Goal: Task Accomplishment & Management: Use online tool/utility

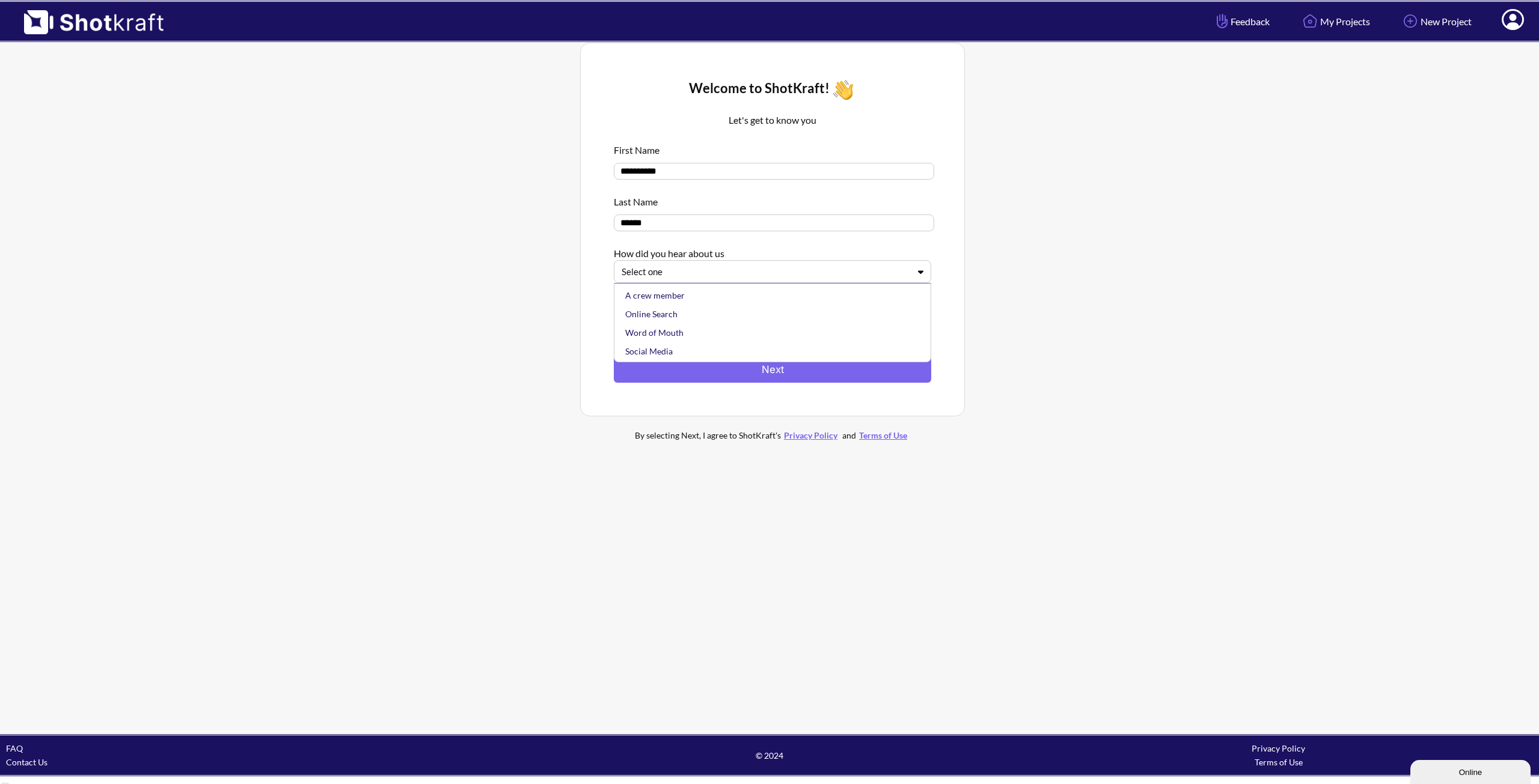
click at [925, 273] on icon at bounding box center [921, 271] width 18 height 9
click at [670, 318] on div "Online Search" at bounding box center [776, 313] width 305 height 18
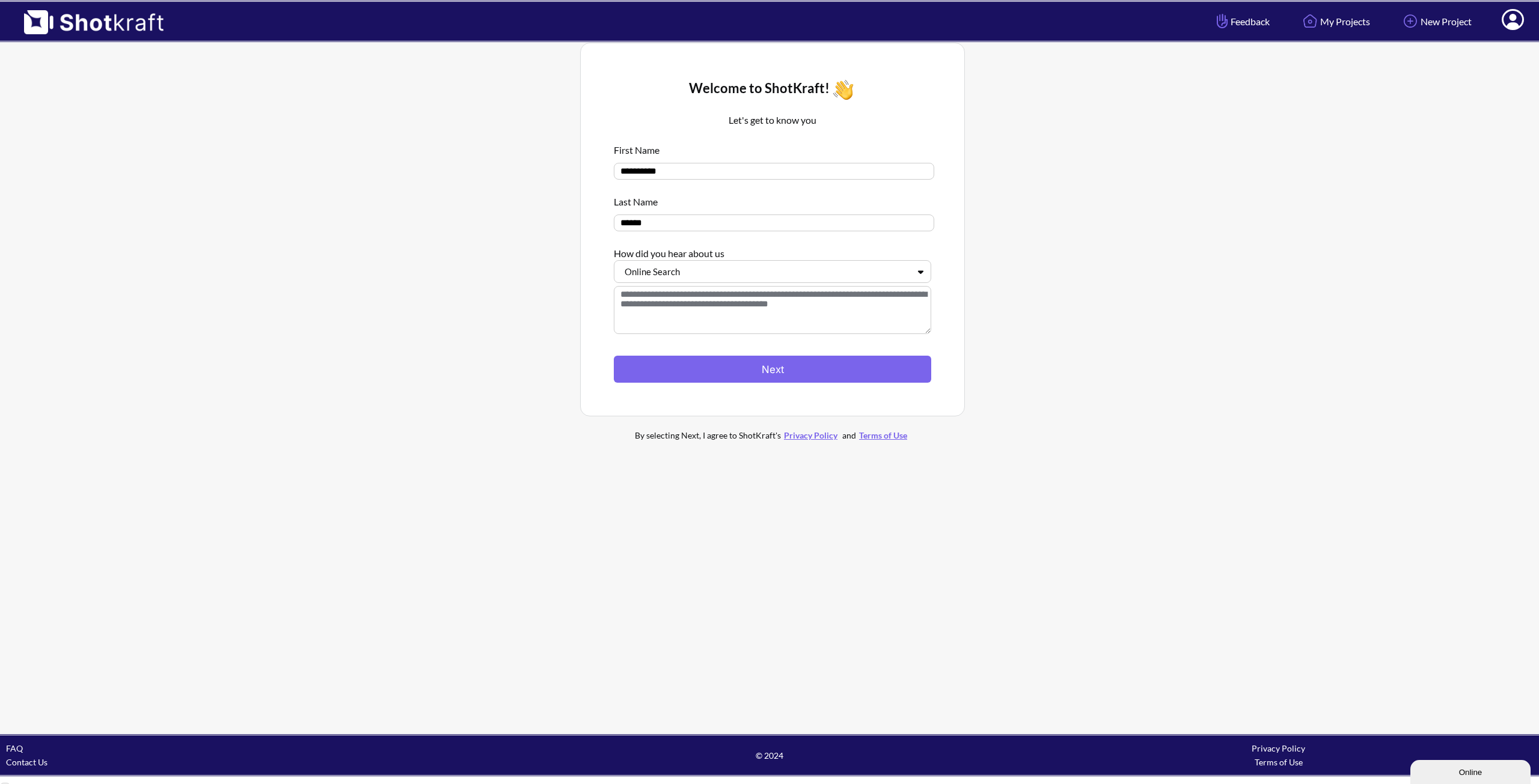
click at [658, 297] on textarea at bounding box center [772, 310] width 318 height 48
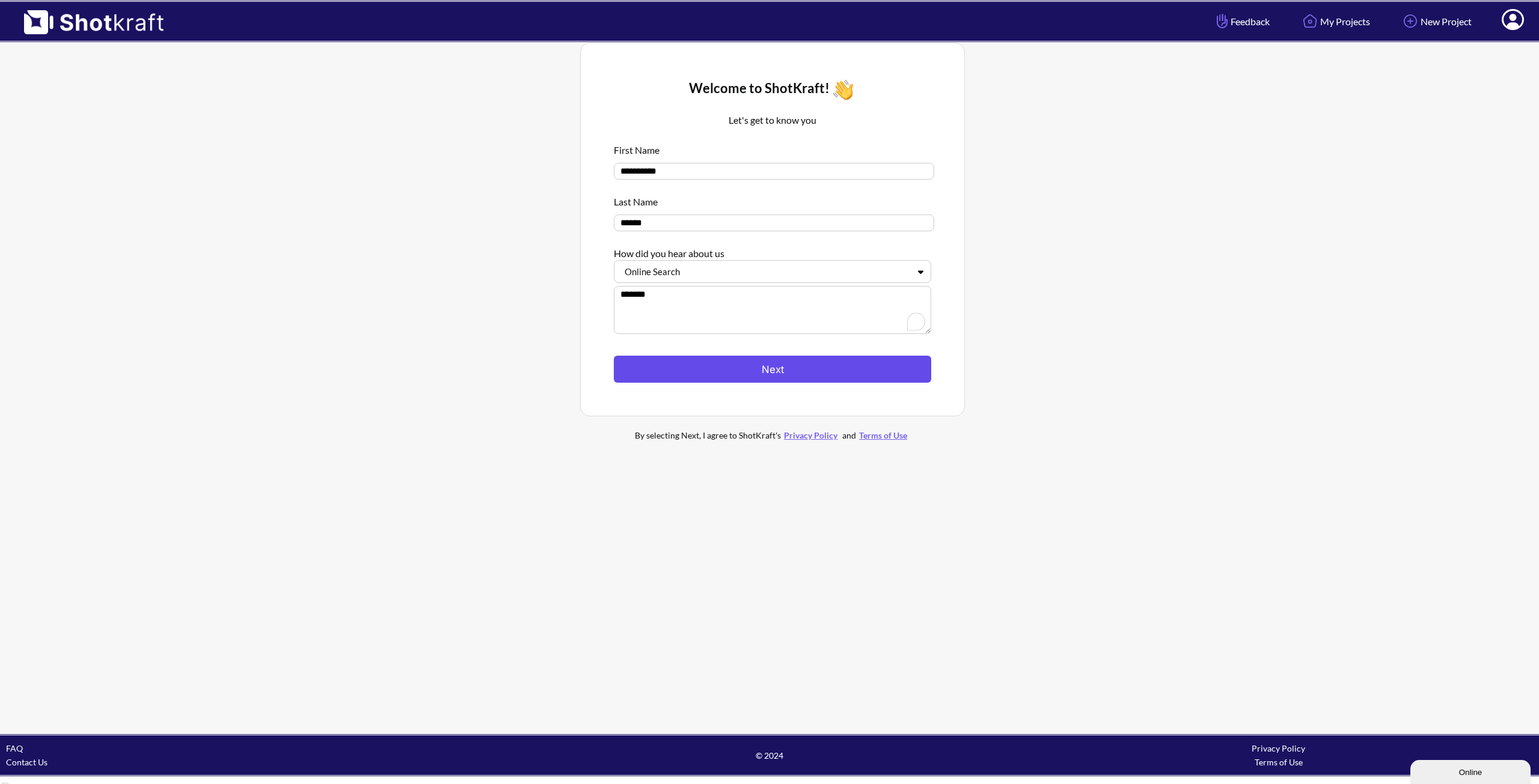
type textarea "*******"
click at [782, 368] on button "Next" at bounding box center [772, 369] width 318 height 27
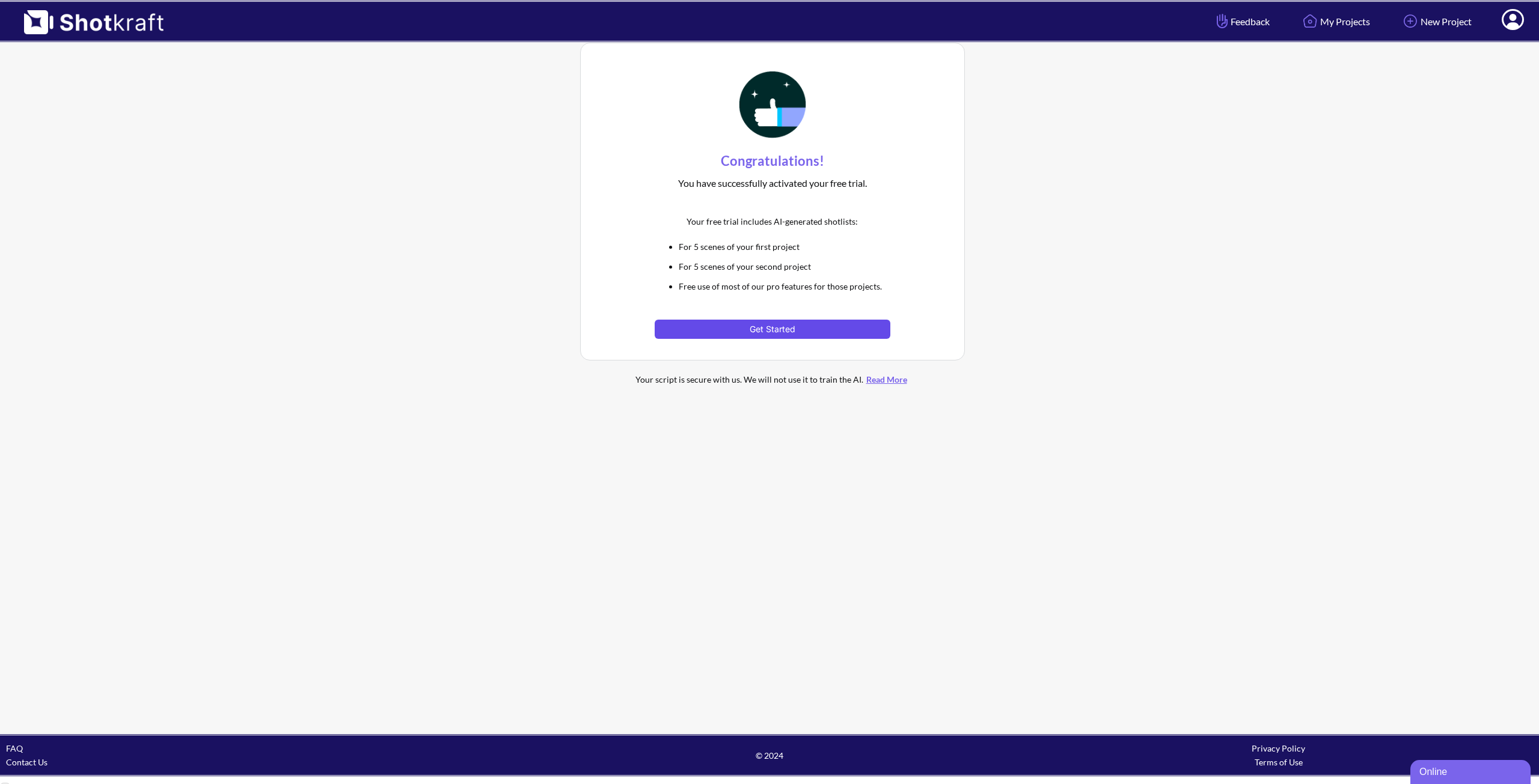
click at [763, 332] on button "Get Started" at bounding box center [772, 329] width 235 height 19
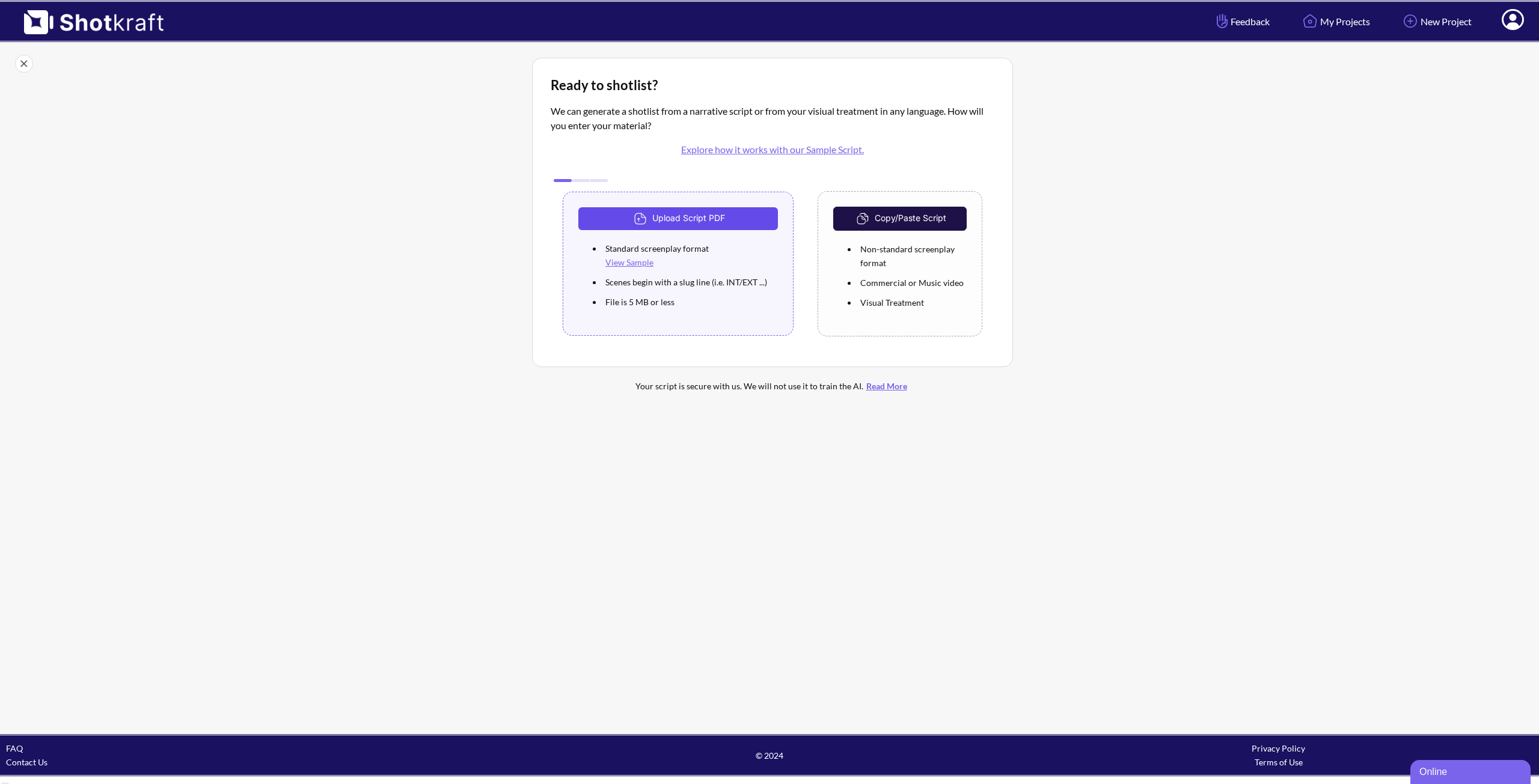
click at [706, 225] on button "Upload Script PDF" at bounding box center [678, 219] width 199 height 23
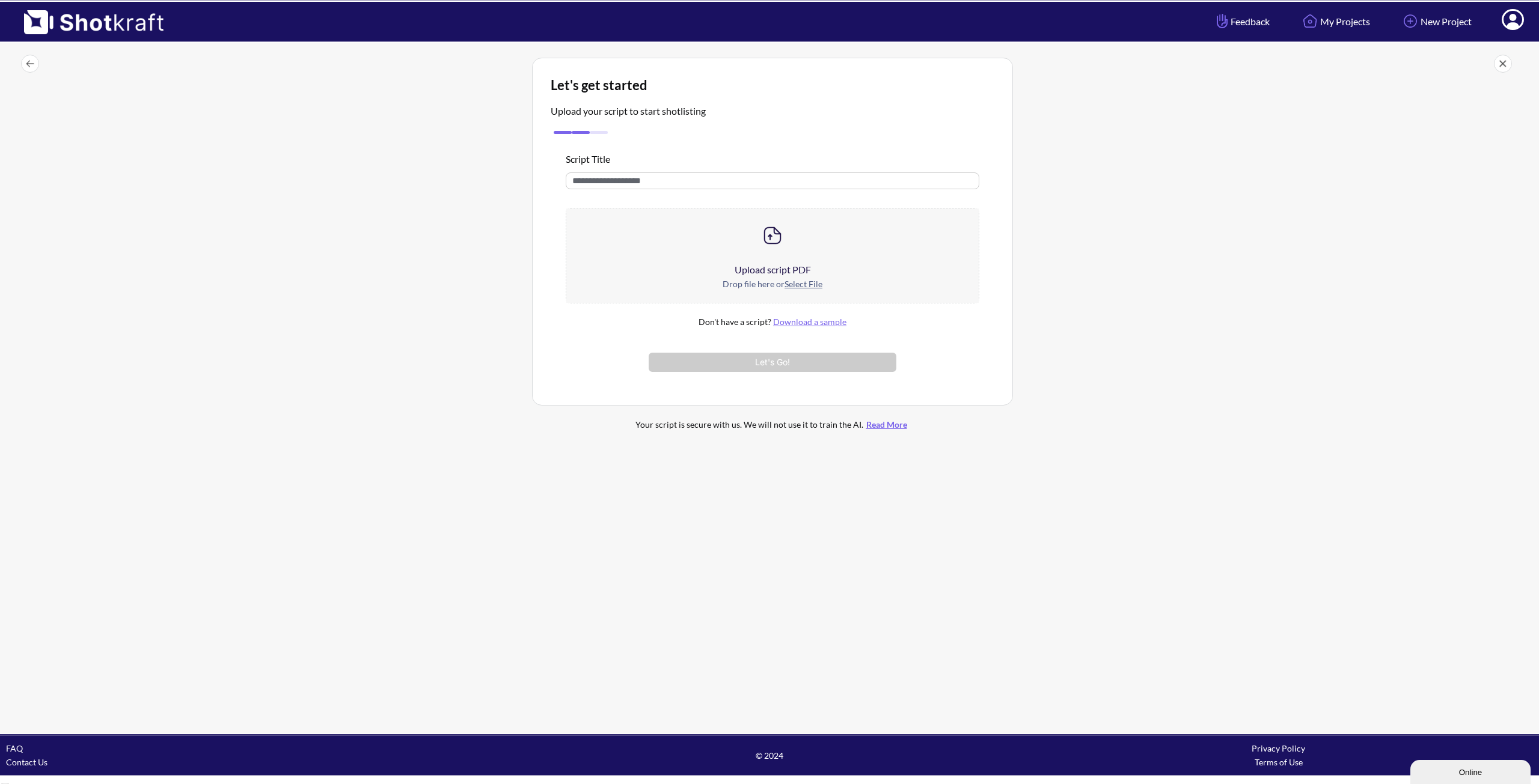
click at [774, 232] on img at bounding box center [772, 235] width 24 height 24
click at [777, 239] on img at bounding box center [772, 235] width 24 height 24
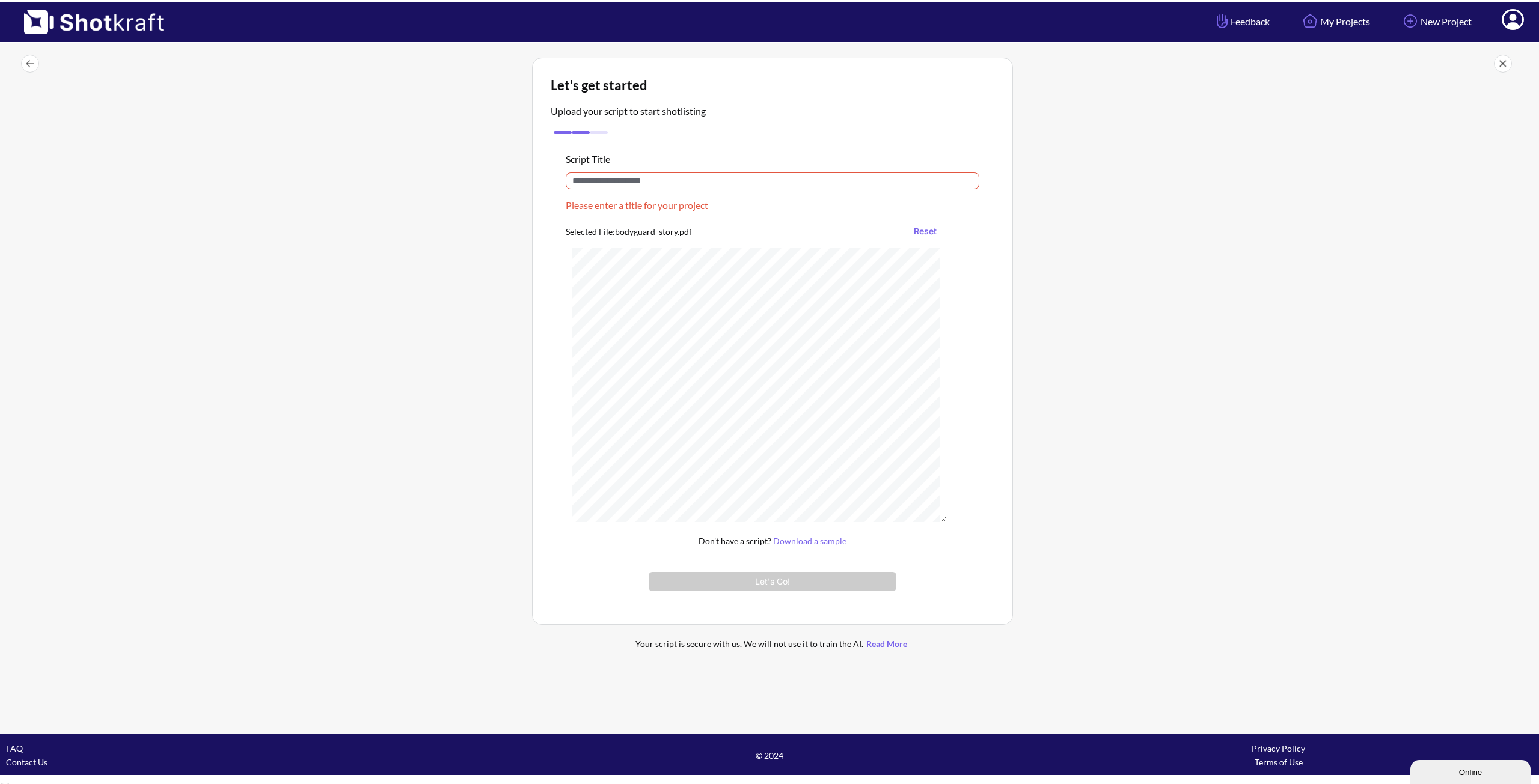
drag, startPoint x: 665, startPoint y: 179, endPoint x: 549, endPoint y: 190, distance: 116.5
click at [549, 190] on div "Let's get started Upload your script to start shotlisting Script Title Please e…" at bounding box center [772, 341] width 481 height 567
type input "*"
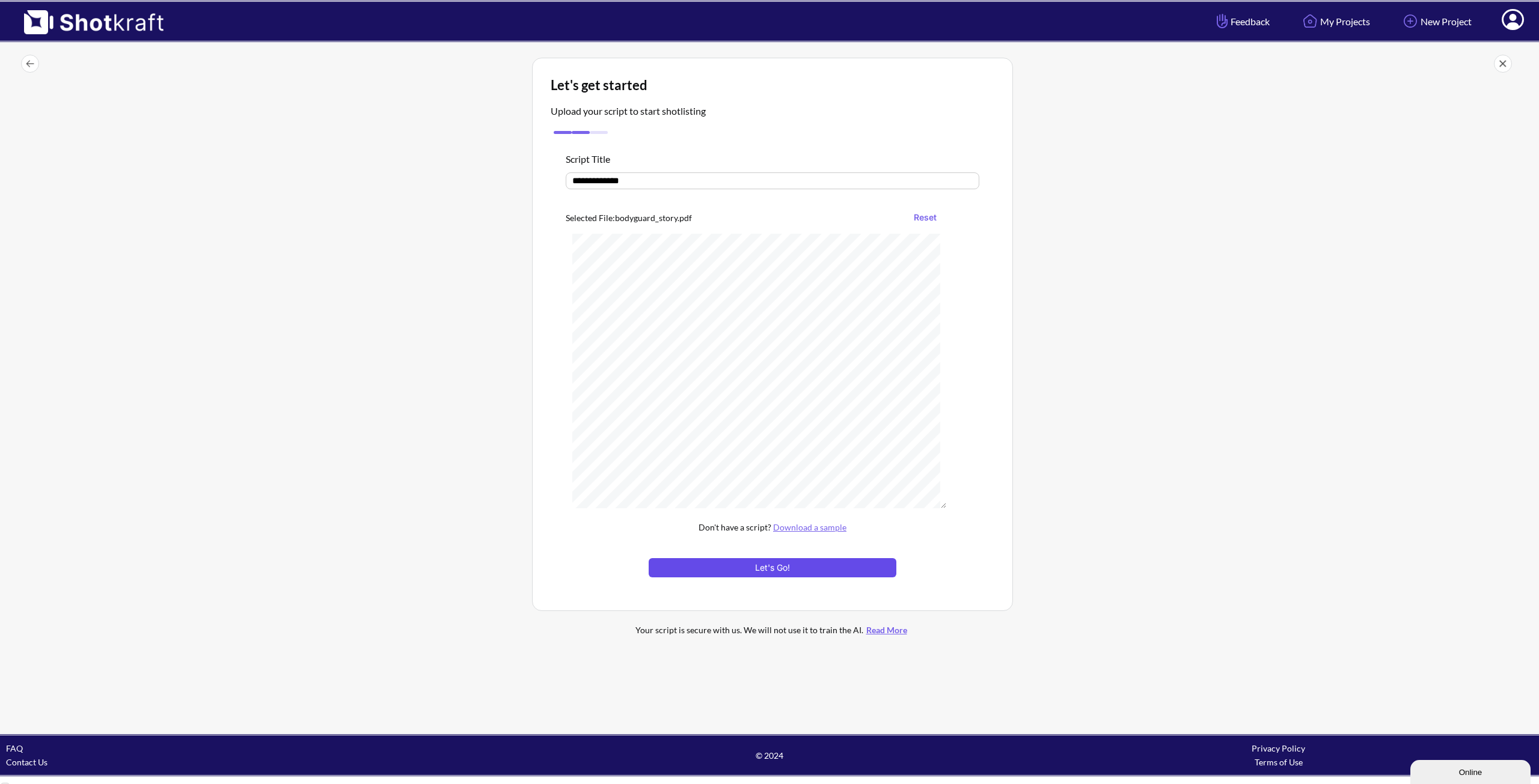
type input "**********"
click at [786, 564] on button "Let's Go!" at bounding box center [773, 568] width 248 height 19
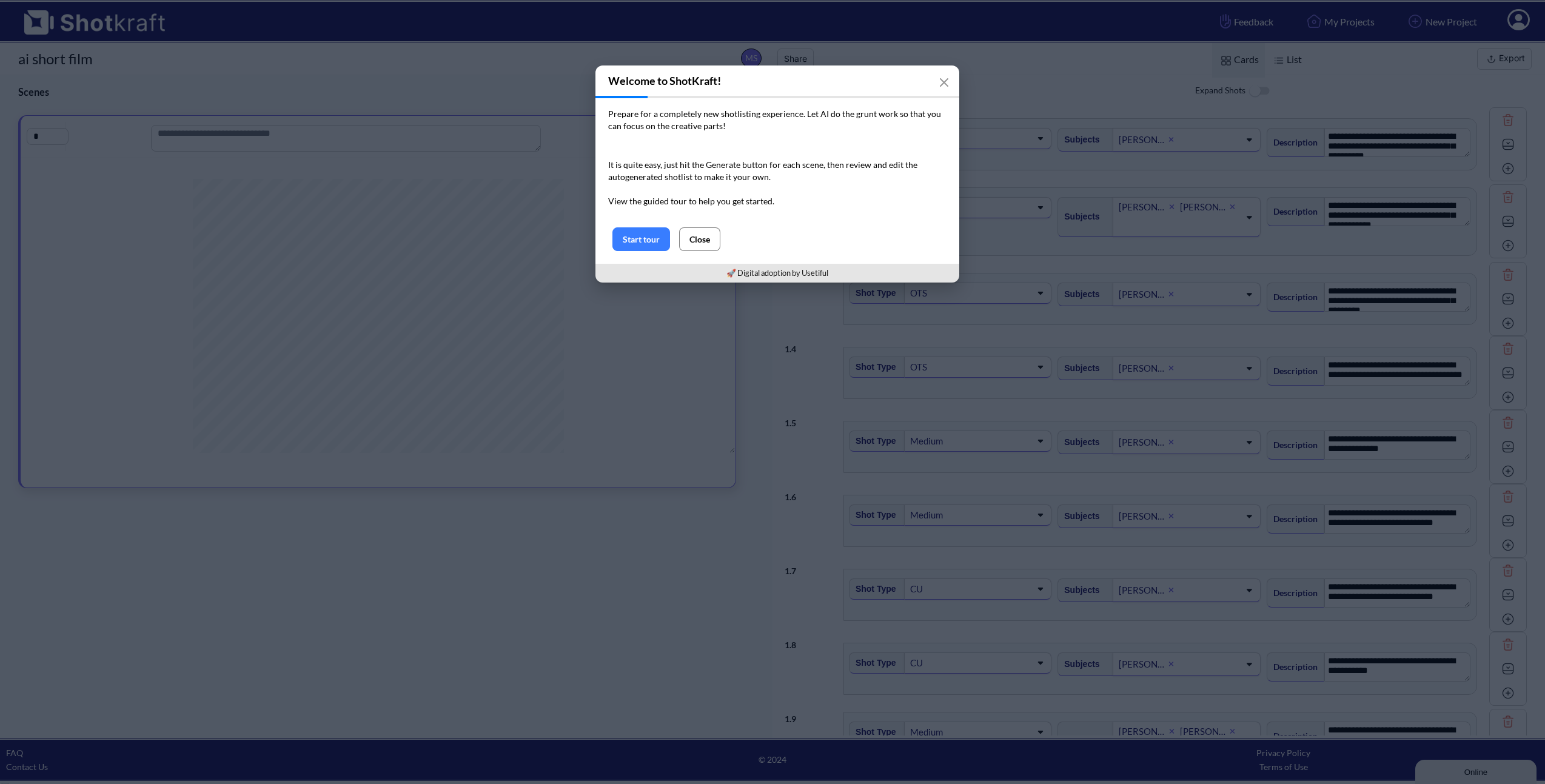
click at [698, 238] on button "Close" at bounding box center [700, 239] width 41 height 23
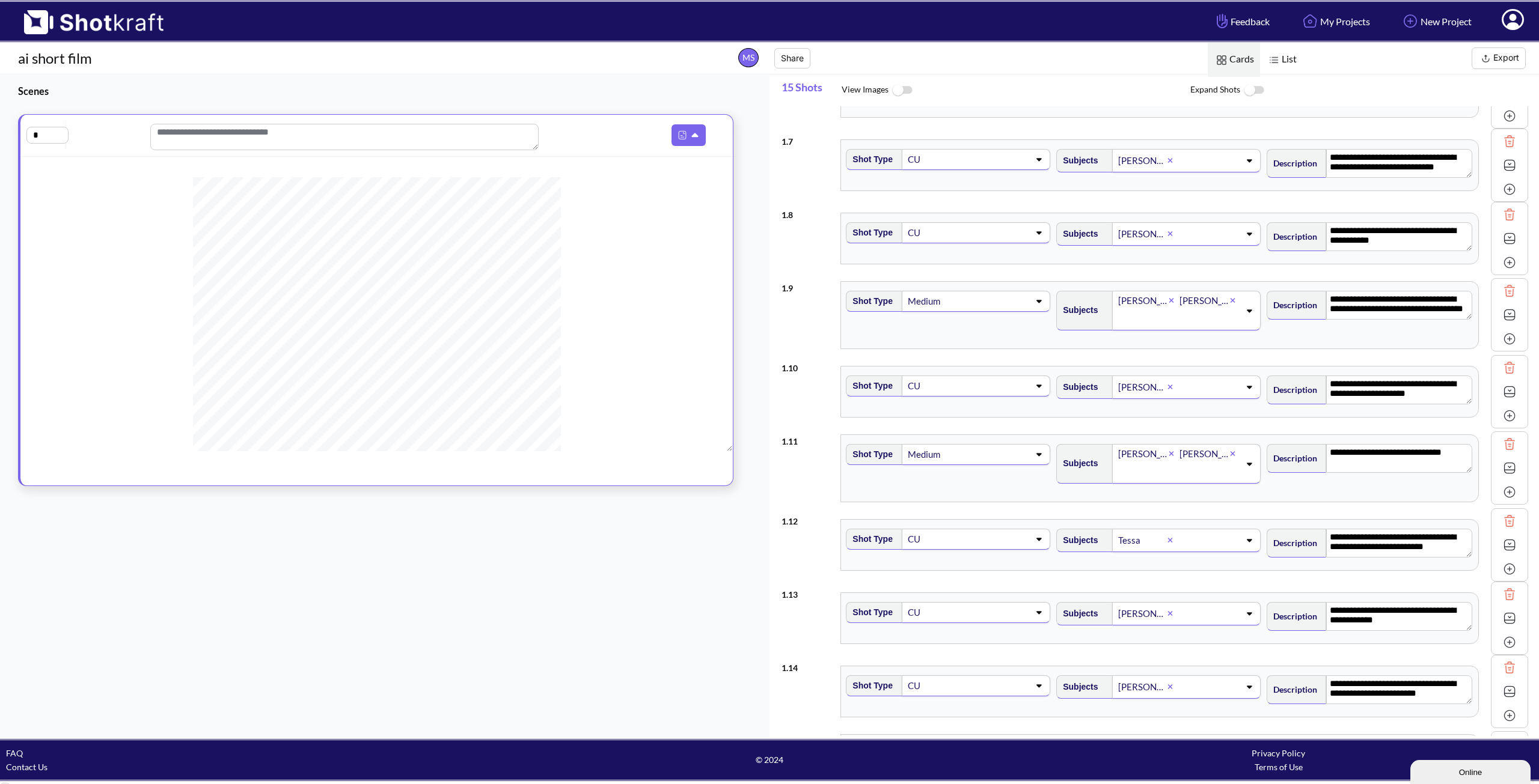
scroll to position [364, 0]
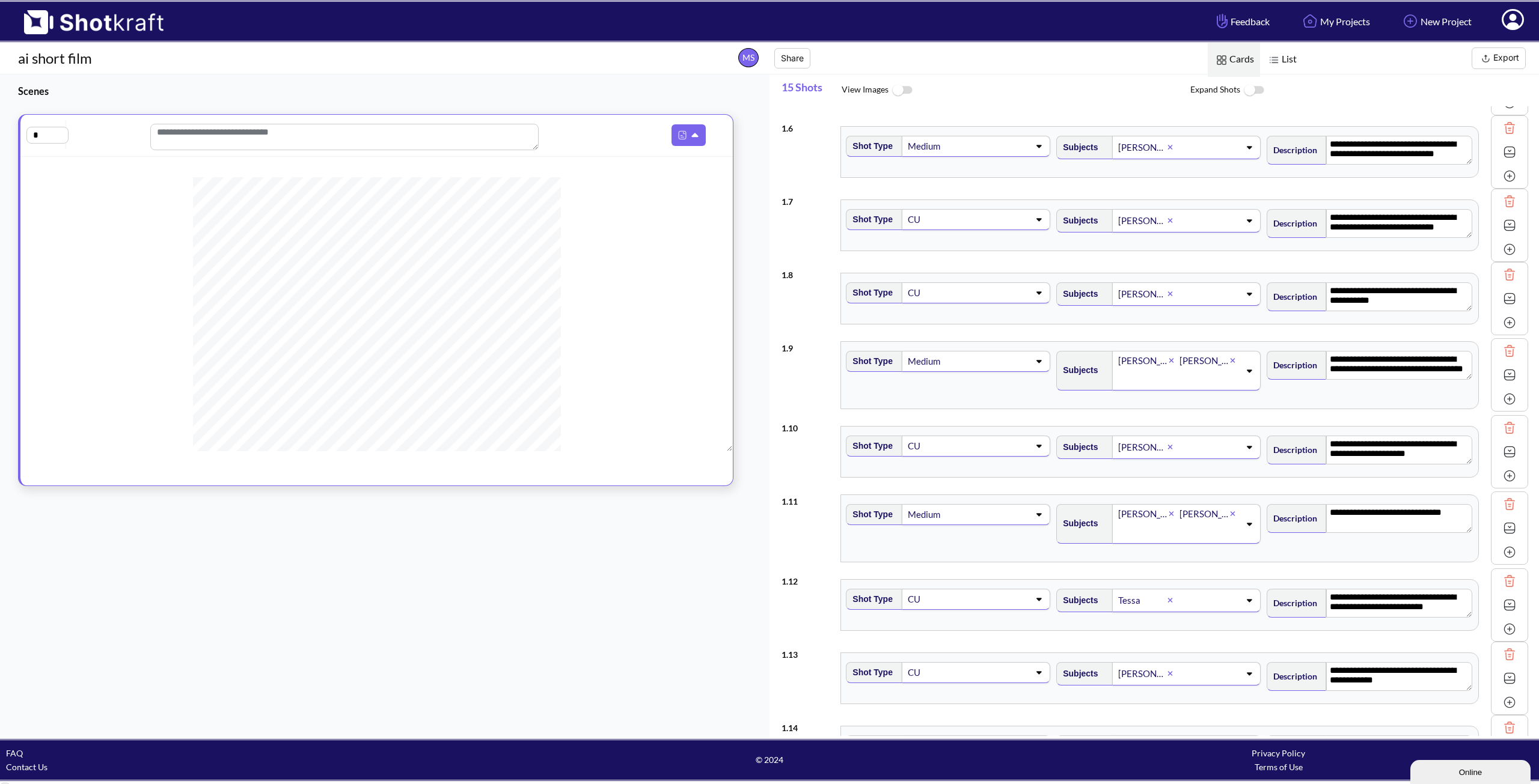
click at [1037, 447] on icon at bounding box center [1040, 447] width 5 height 3
click at [1037, 447] on icon at bounding box center [1040, 446] width 16 height 8
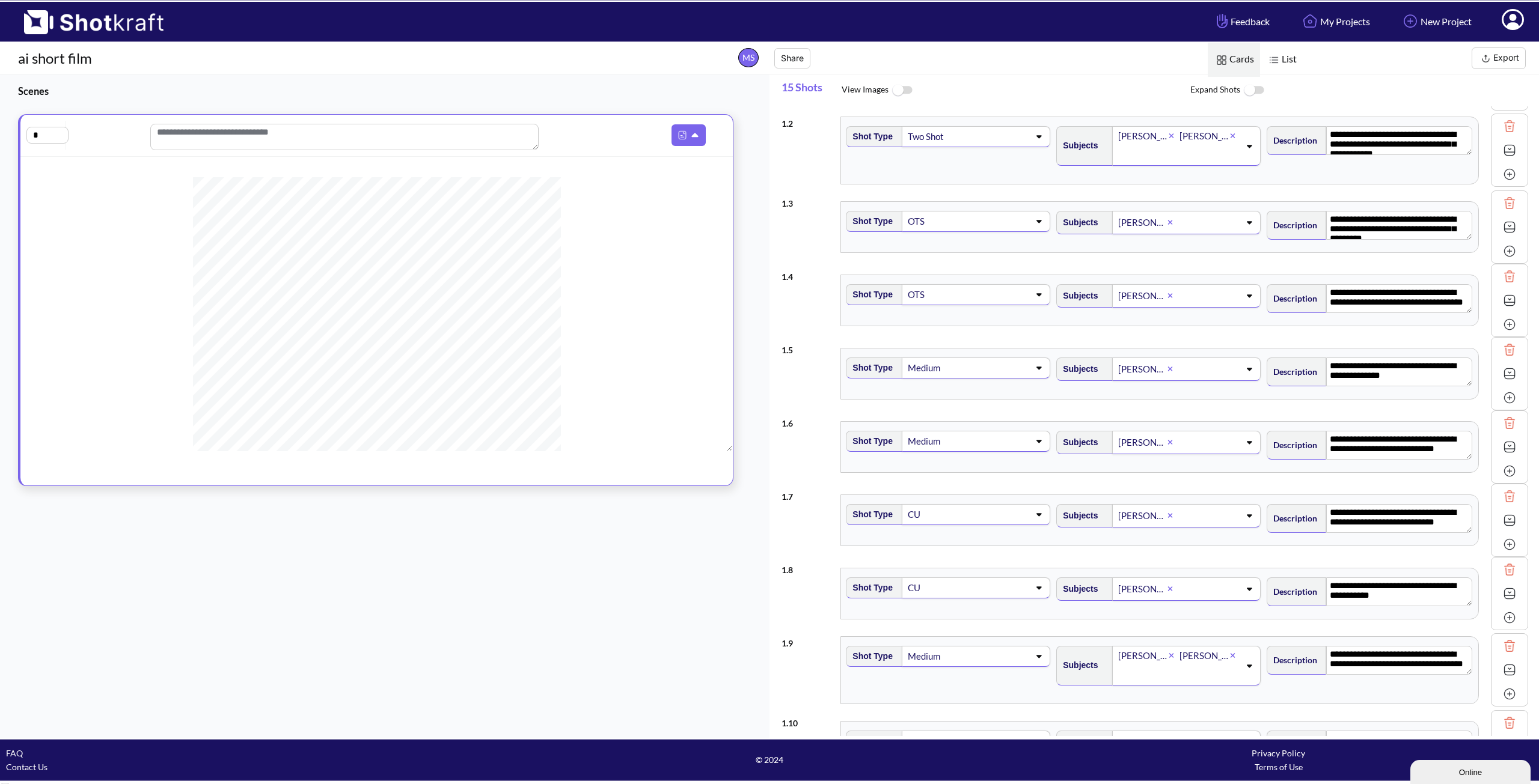
scroll to position [64, 0]
